Goal: Check status: Check status

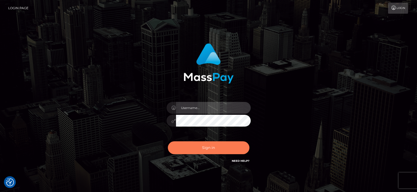
type input "Nocelyn.xcite"
click at [211, 151] on button "Sign in" at bounding box center [209, 147] width 82 height 13
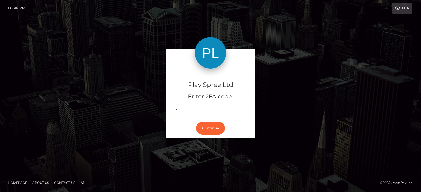
type input "4"
type input "8"
type input "0"
type input "2"
type input "3"
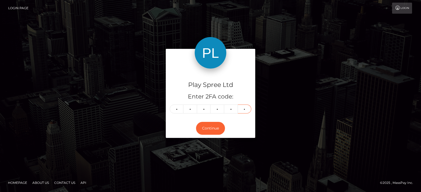
type input "9"
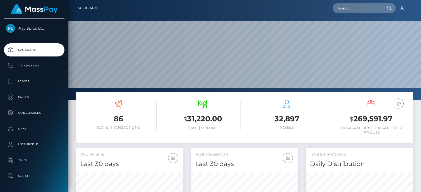
scroll to position [93, 107]
click at [374, 118] on h3 "$ 269,591.97" at bounding box center [371, 119] width 76 height 11
